Goal: Transaction & Acquisition: Purchase product/service

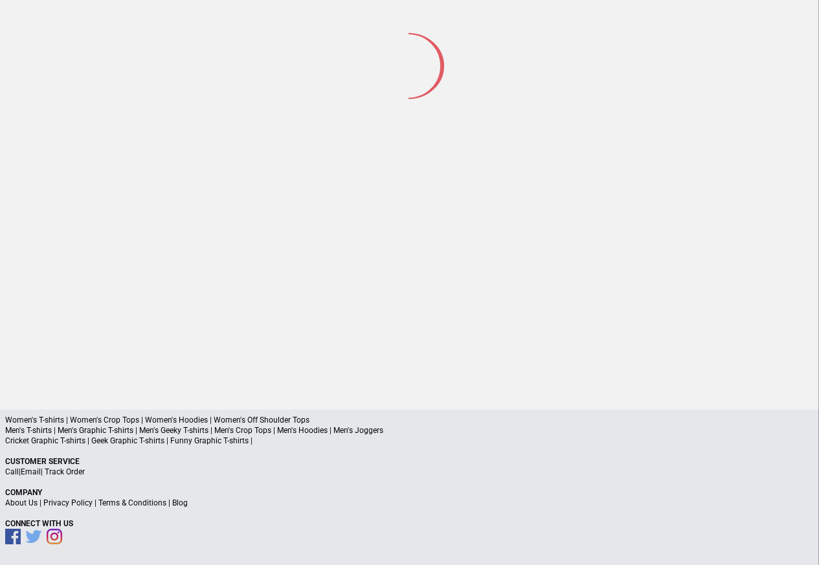
scroll to position [60, 0]
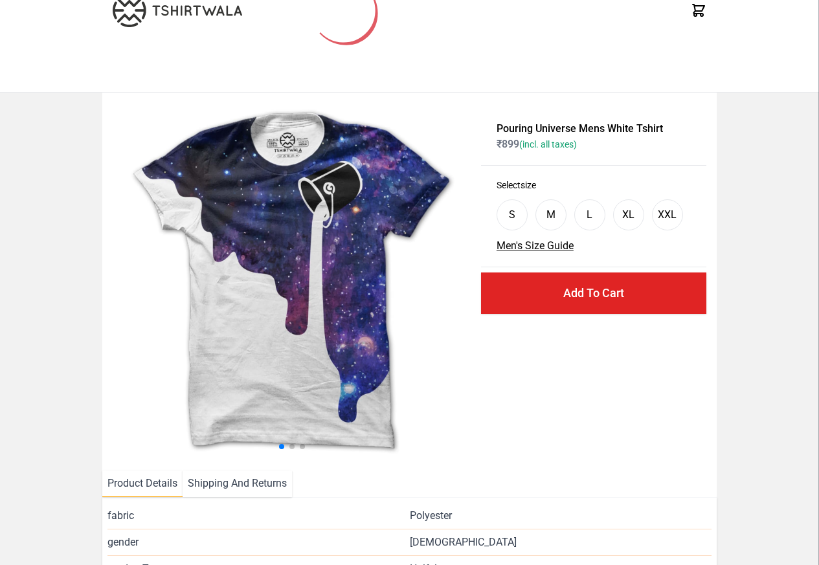
scroll to position [297, 0]
